Goal: Navigation & Orientation: Find specific page/section

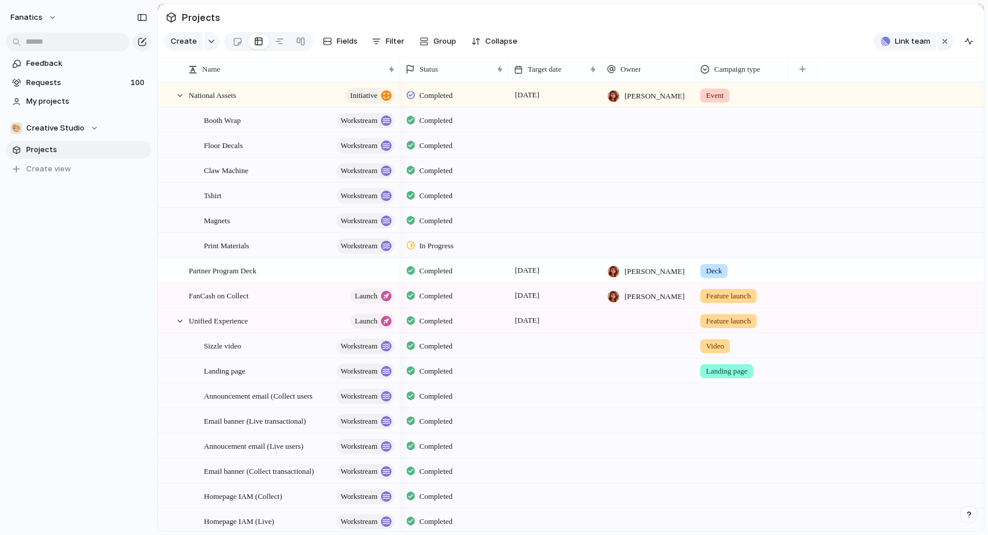
click at [257, 20] on section "Projects" at bounding box center [571, 17] width 826 height 26
click at [101, 141] on link "Projects" at bounding box center [79, 149] width 146 height 17
click at [97, 128] on button "🎨 Creative Studio" at bounding box center [79, 127] width 146 height 17
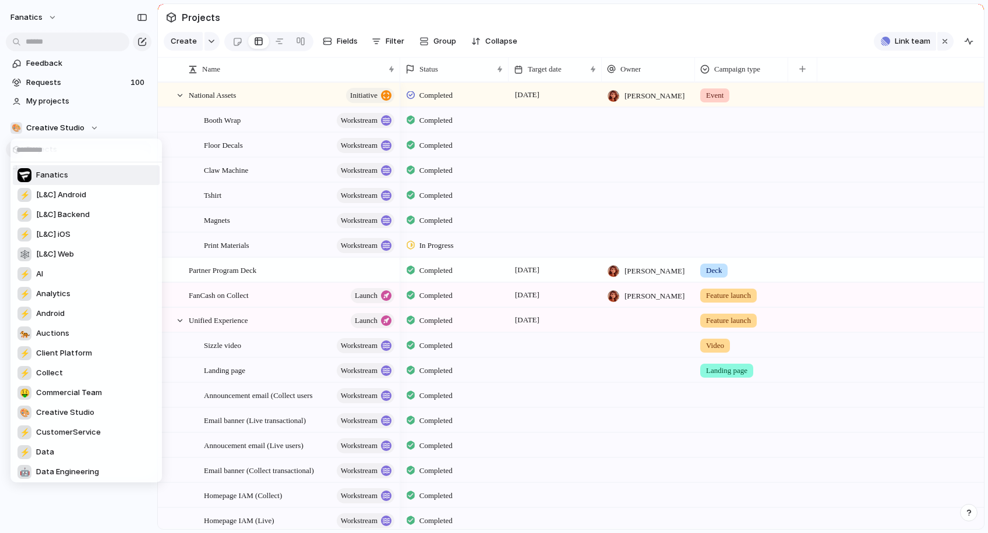
click at [87, 130] on div "Fanatics ⚡ [L&C] Android ⚡ [L&C] Backend ⚡ [L&C] iOS 🕸 [L&C] Web ⚡ AI ⚡ Analyti…" at bounding box center [494, 266] width 988 height 533
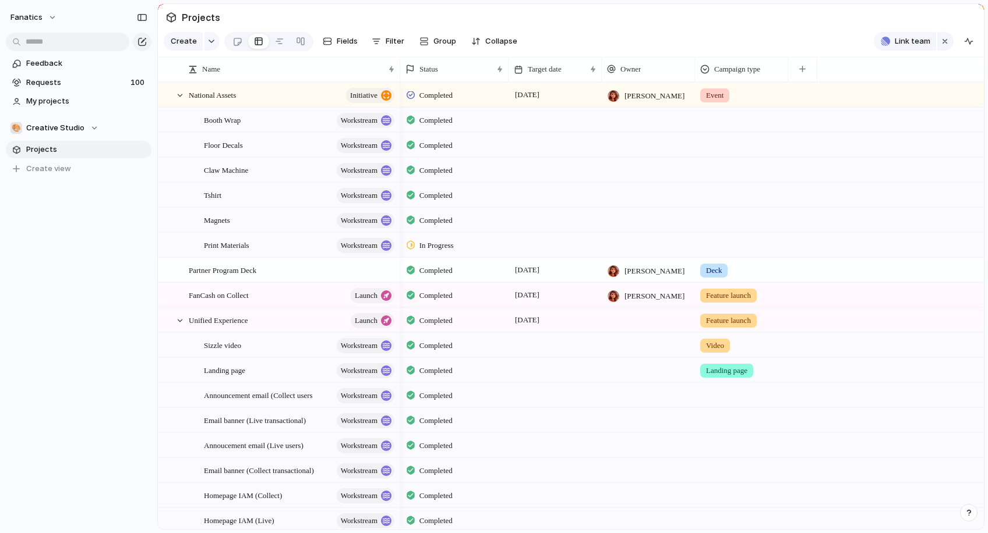
click at [80, 112] on section "🎨 Creative Studio Projects To pick up a draggable item, press the space bar. Wh…" at bounding box center [78, 144] width 157 height 68
click at [80, 109] on div "Feedback Requests 100 My projects 🎨 Creative Studio Projects To pick up a dragg…" at bounding box center [78, 136] width 157 height 272
click at [81, 102] on span "My projects" at bounding box center [86, 101] width 121 height 12
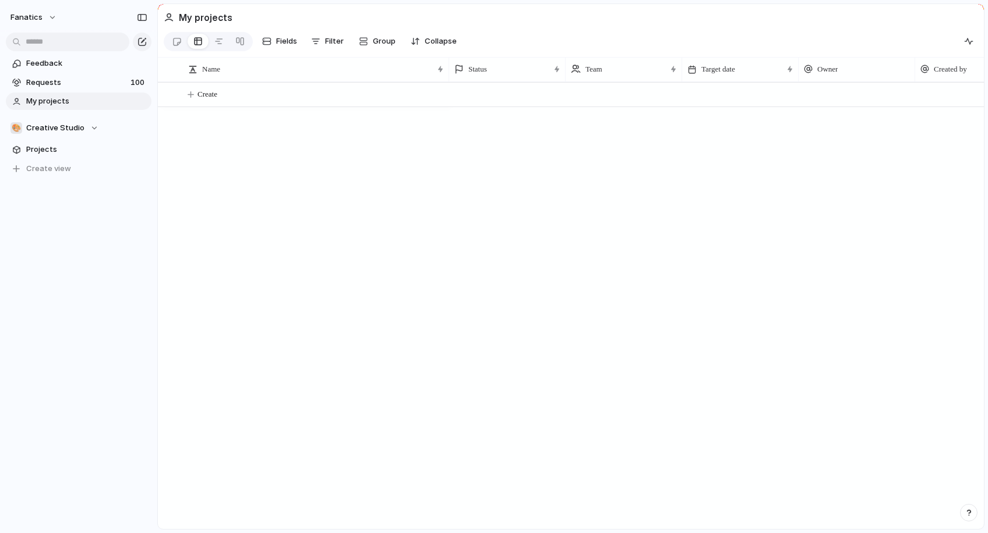
click at [88, 95] on link "My projects" at bounding box center [79, 101] width 146 height 17
click at [75, 147] on span "Projects" at bounding box center [86, 150] width 121 height 12
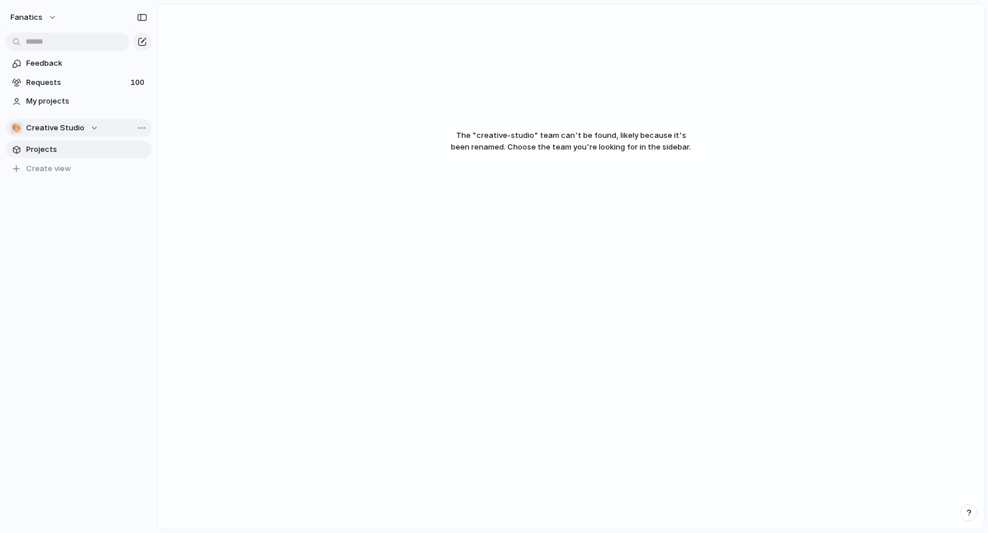
click at [83, 124] on div "🎨 Creative Studio" at bounding box center [54, 128] width 88 height 12
click at [228, 137] on div "Fanatics ⚡ [L&C] Android ⚡ [L&C] Backend ⚡ [L&C] iOS 🕸 [L&C] Web ⚡ AI ⚡ Analyti…" at bounding box center [494, 266] width 988 height 533
click at [75, 152] on span "Projects" at bounding box center [86, 150] width 121 height 12
click at [78, 128] on span "Creative Studio" at bounding box center [55, 128] width 58 height 12
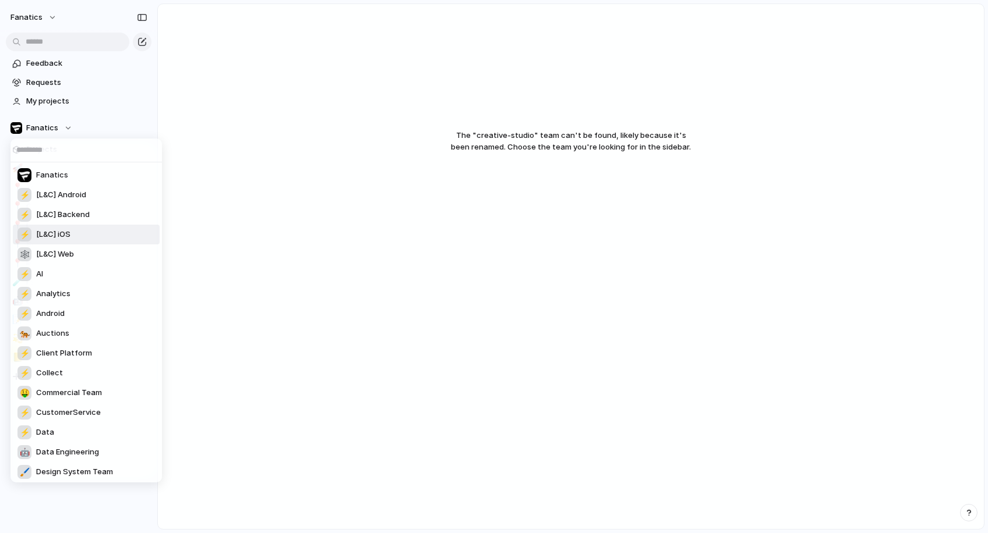
click at [247, 189] on div "Fanatics ⚡ [L&C] Android ⚡ [L&C] Backend ⚡ [L&C] iOS 🕸 [L&C] Web ⚡ AI ⚡ Analyti…" at bounding box center [494, 266] width 988 height 533
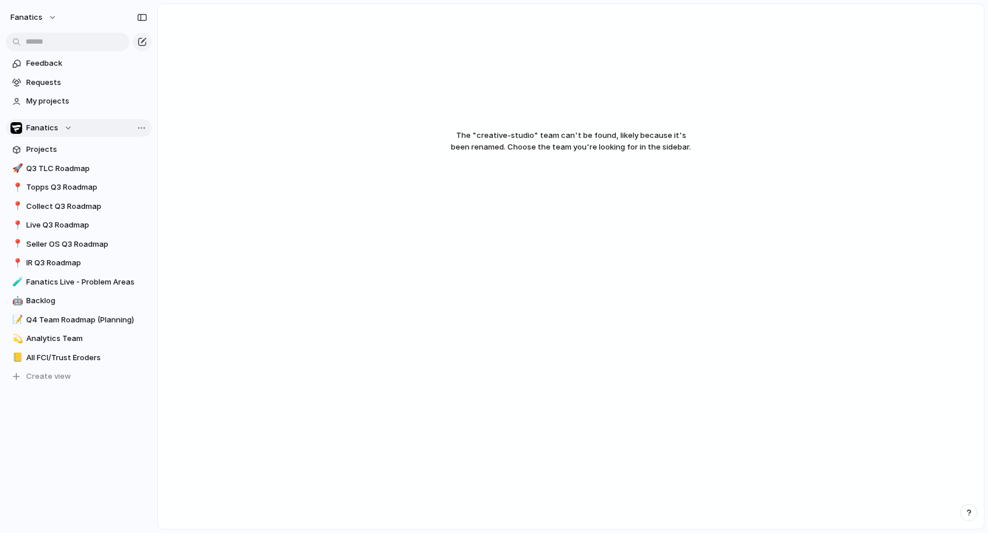
click at [67, 126] on div "Fanatics" at bounding box center [41, 128] width 62 height 12
click at [67, 126] on div "Fanatics ⚡ [L&C] Android ⚡ [L&C] Backend ⚡ [L&C] iOS 🕸 [L&C] Web ⚡ AI ⚡ Analyti…" at bounding box center [494, 266] width 988 height 533
click at [57, 150] on span "Projects" at bounding box center [86, 150] width 121 height 12
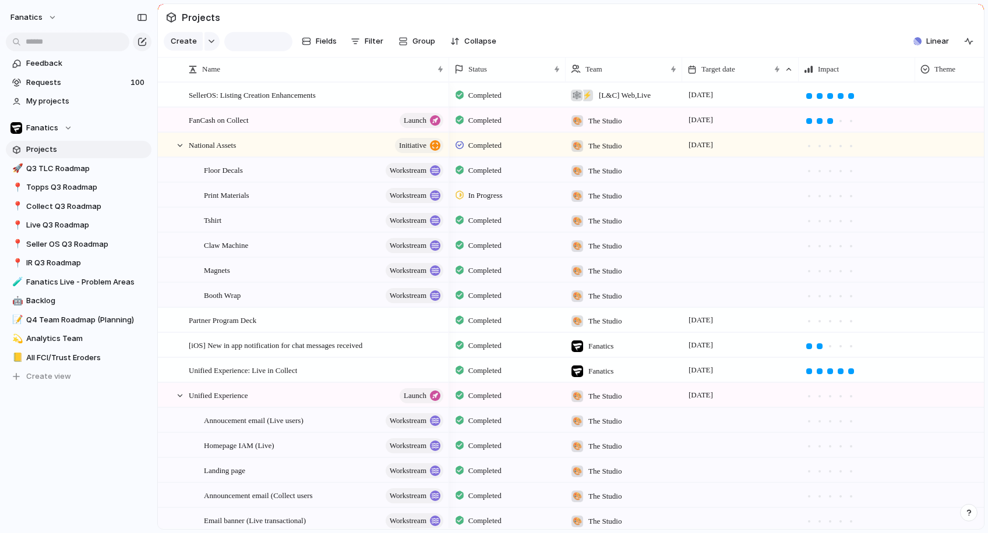
click at [57, 150] on span "Projects" at bounding box center [86, 150] width 121 height 12
click at [58, 298] on span "Backlog" at bounding box center [86, 301] width 121 height 12
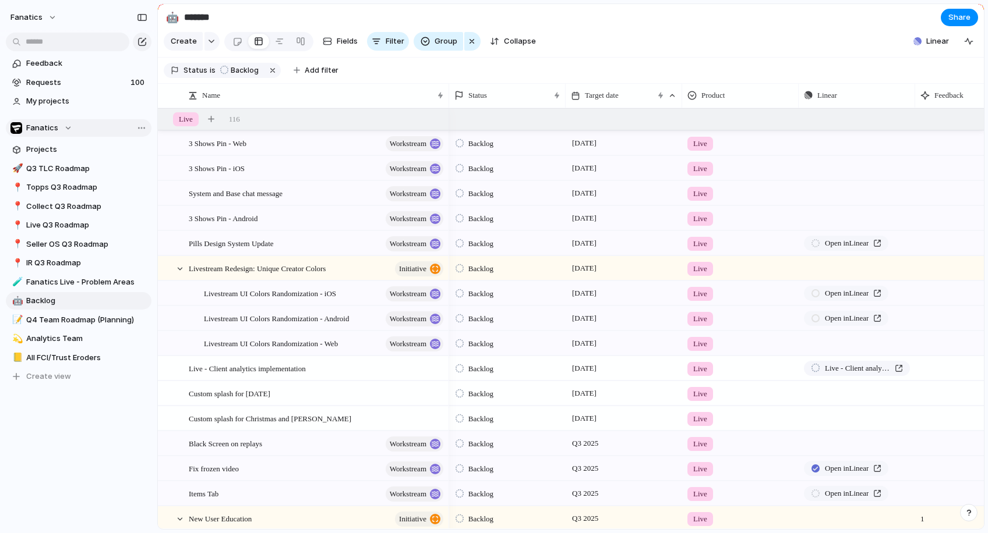
click at [59, 128] on div "Fanatics" at bounding box center [41, 128] width 62 height 12
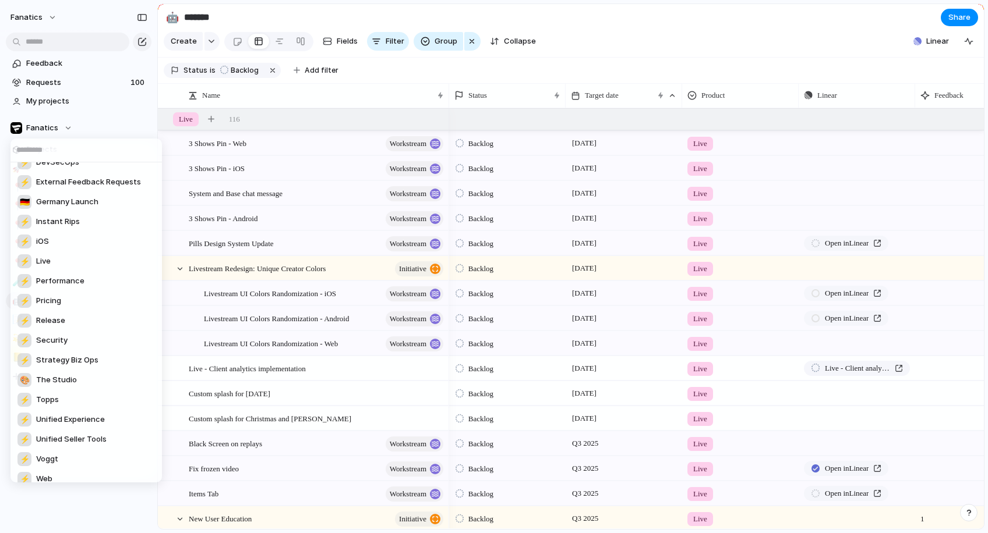
scroll to position [370, 0]
drag, startPoint x: 55, startPoint y: 388, endPoint x: 55, endPoint y: 378, distance: 9.9
click at [55, 378] on ul "Fanatics ⚡ [L&C] Android ⚡ [L&C] Backend ⚡ [L&C] iOS 🕸 [L&C] Web ⚡ AI ⚡ Analyti…" at bounding box center [85, 322] width 151 height 320
click at [55, 378] on span "The Studio" at bounding box center [56, 379] width 41 height 12
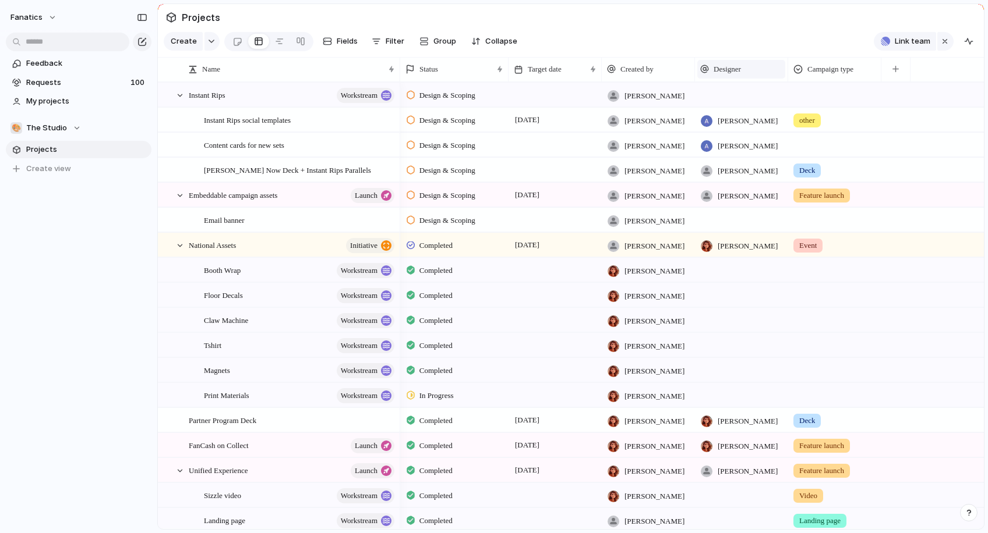
click at [747, 75] on div "Designer" at bounding box center [741, 69] width 88 height 19
click at [752, 74] on div "Modify Hide Sort ascending Sort descending" at bounding box center [494, 266] width 988 height 533
click at [752, 74] on div "Designer" at bounding box center [741, 69] width 82 height 12
click at [751, 132] on span "Sort ascending" at bounding box center [748, 133] width 56 height 12
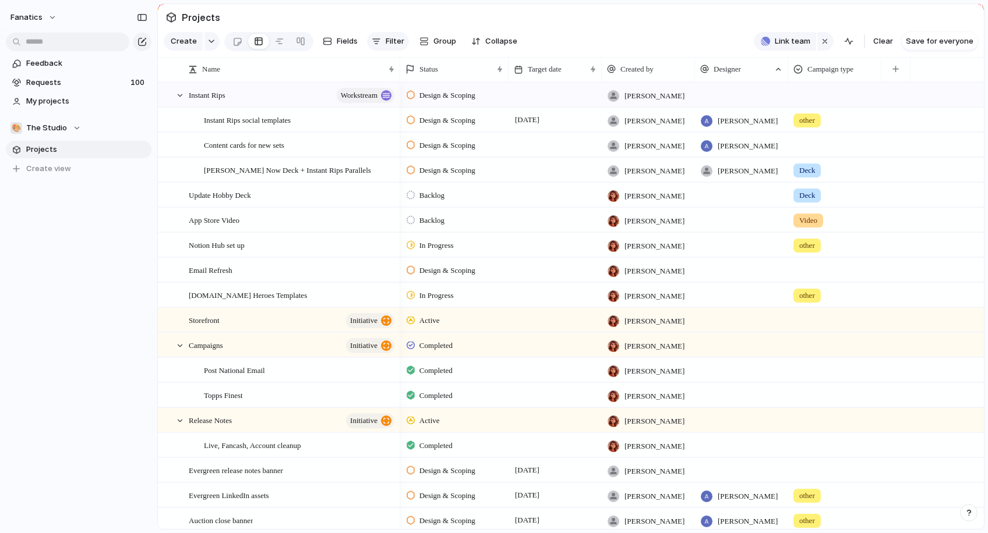
click at [386, 38] on span "Filter" at bounding box center [394, 42] width 19 height 12
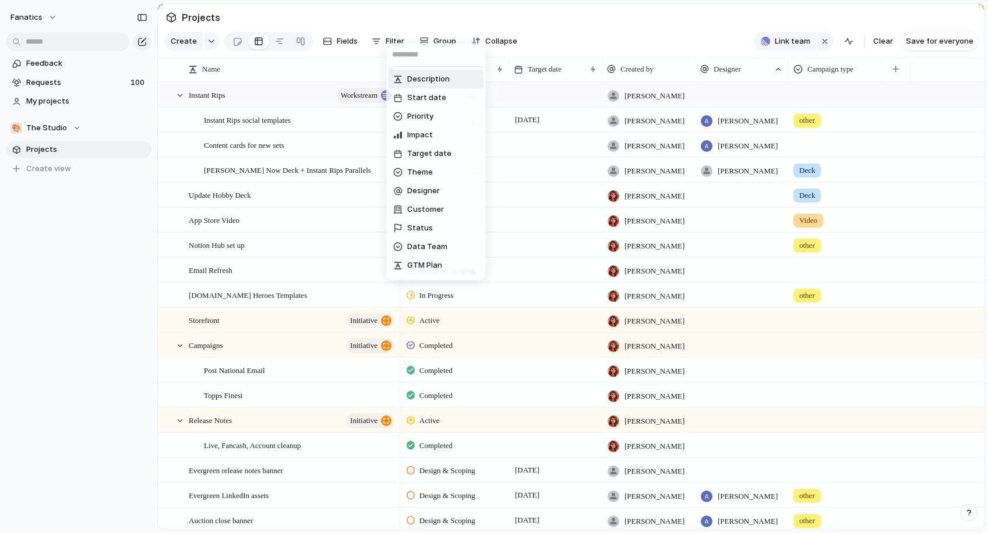
click at [398, 18] on div "Description Start date Priority Impact Target date Theme Designer Customer Stat…" at bounding box center [494, 266] width 988 height 533
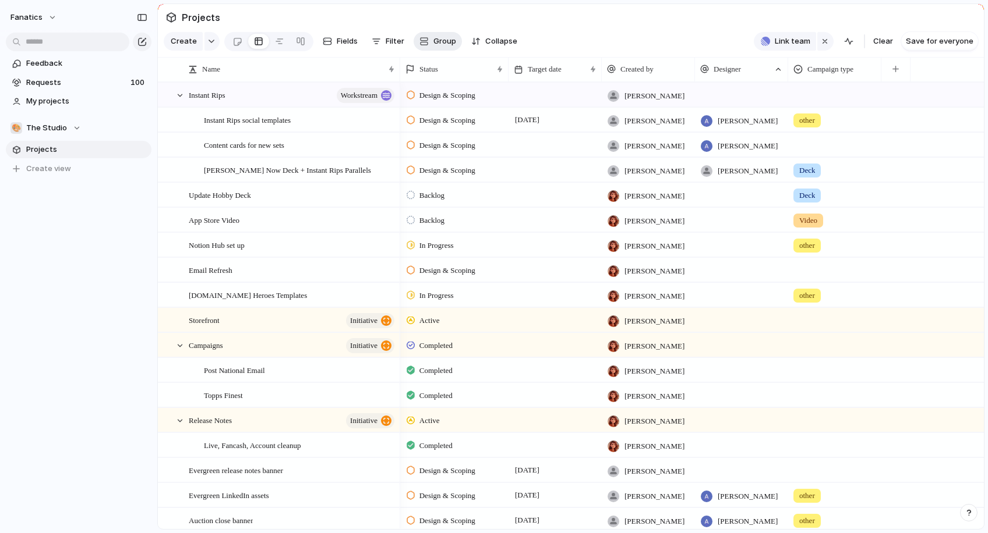
click at [427, 39] on button "Group" at bounding box center [437, 41] width 48 height 19
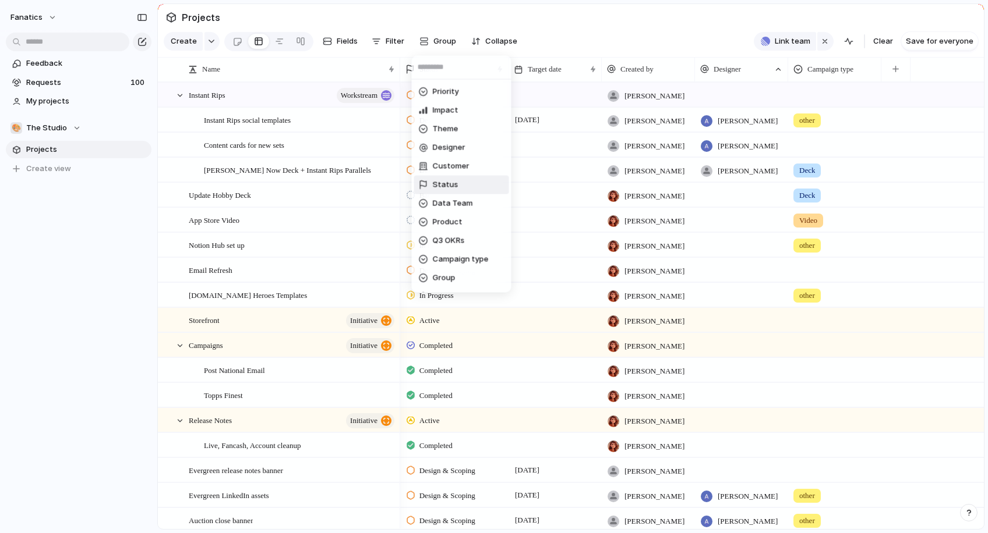
click at [441, 179] on span "Status" at bounding box center [446, 185] width 26 height 12
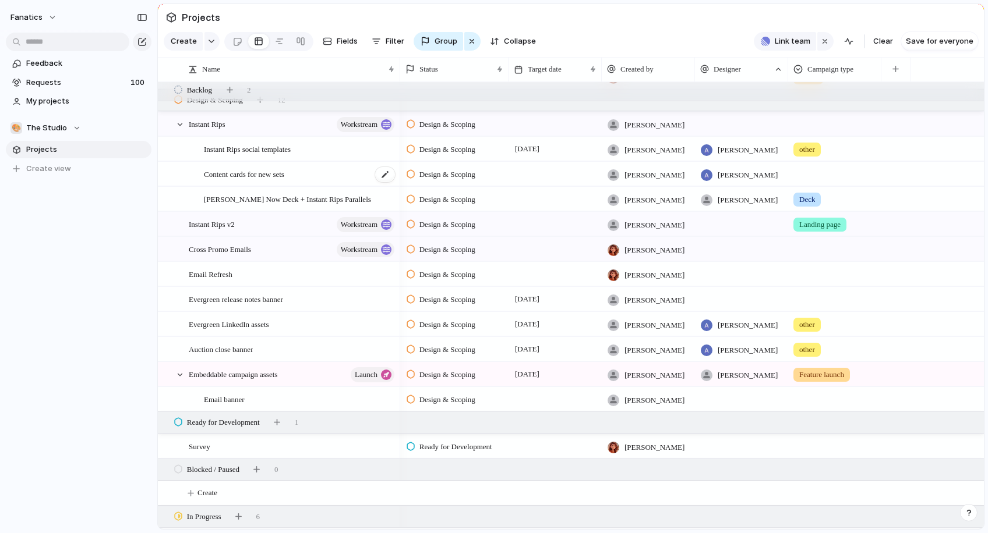
scroll to position [254, 0]
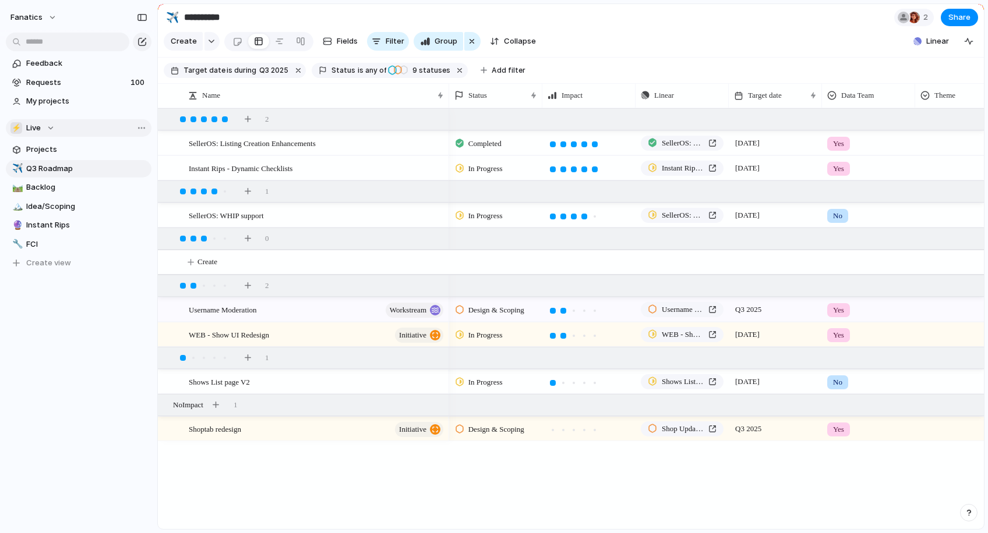
click at [52, 125] on div "⚡ Live" at bounding box center [32, 128] width 44 height 12
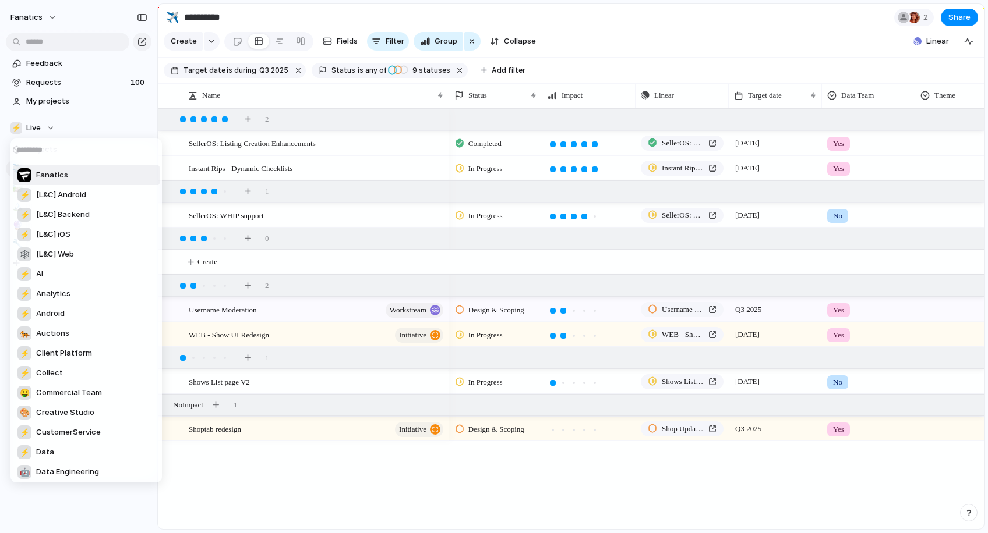
click at [105, 123] on div "Fanatics ⚡ [L&C] Android ⚡ [L&C] Backend ⚡ [L&C] iOS 🕸 [L&C] Web ⚡ AI ⚡ Analyti…" at bounding box center [494, 266] width 988 height 533
